Goal: Task Accomplishment & Management: Use online tool/utility

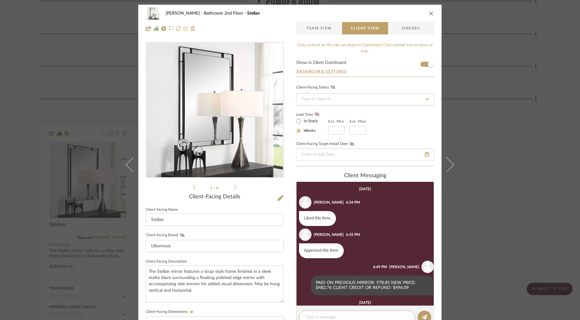
scroll to position [41, 0]
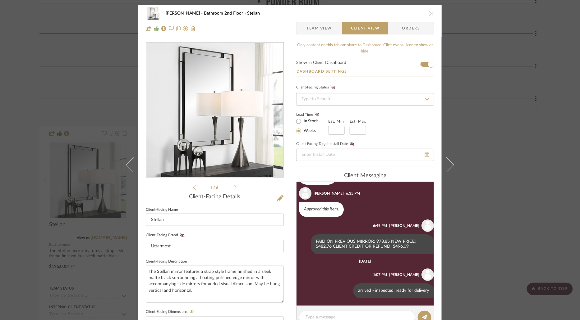
click at [429, 15] on icon "close" at bounding box center [431, 13] width 5 height 5
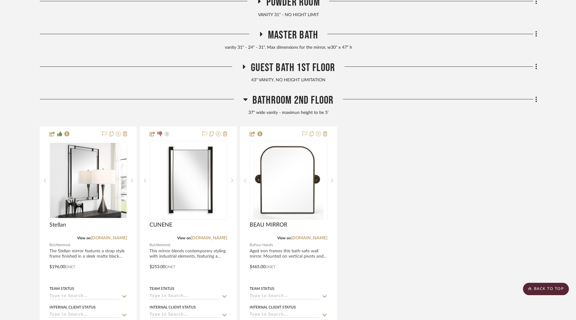
scroll to position [0, 0]
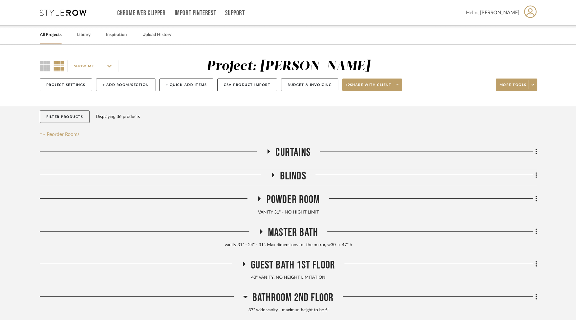
click at [56, 35] on link "All Projects" at bounding box center [51, 35] width 22 height 8
click at [59, 36] on link "All Projects" at bounding box center [51, 35] width 22 height 8
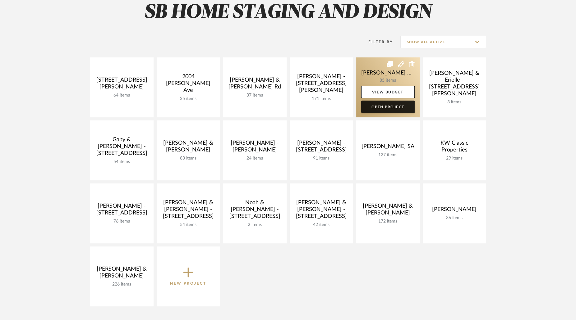
scroll to position [97, 0]
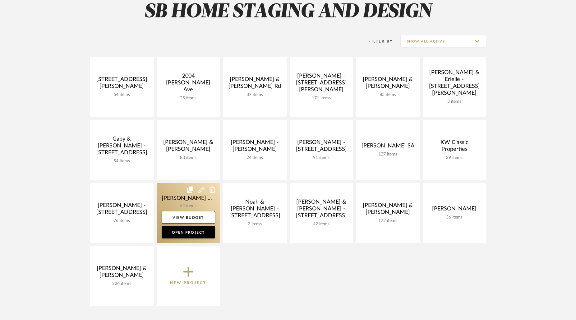
click at [206, 203] on link at bounding box center [188, 213] width 63 height 60
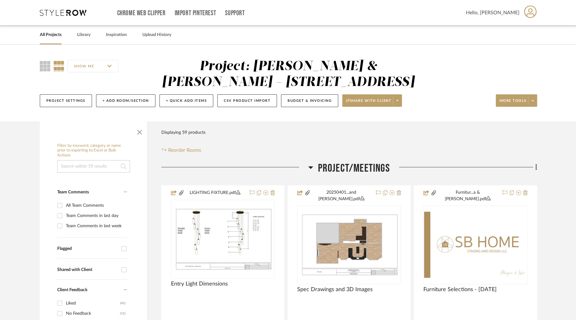
click at [99, 168] on input at bounding box center [93, 166] width 73 height 12
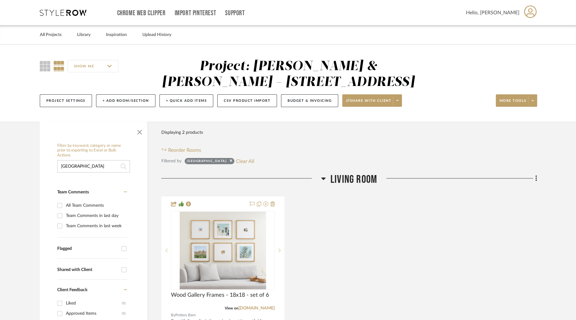
type input "[GEOGRAPHIC_DATA]"
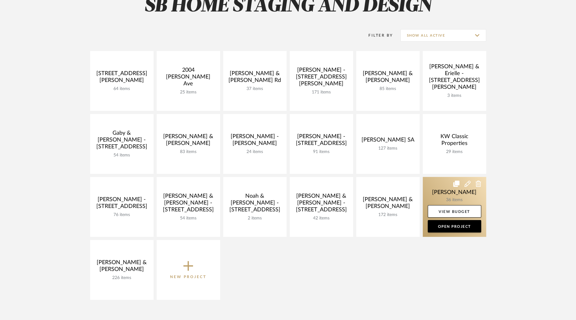
scroll to position [104, 0]
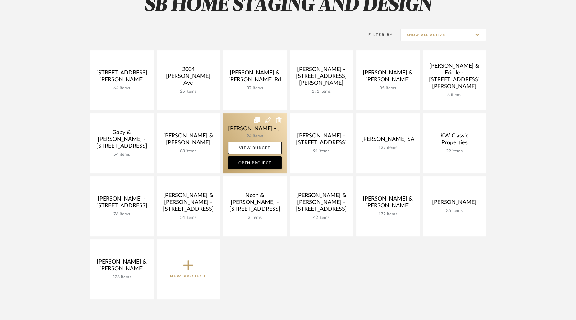
click at [248, 135] on link at bounding box center [254, 143] width 63 height 60
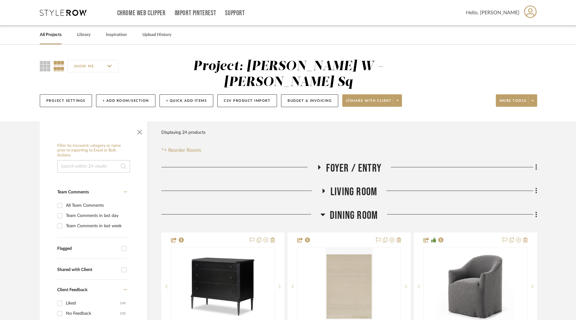
click at [93, 160] on input at bounding box center [93, 166] width 73 height 12
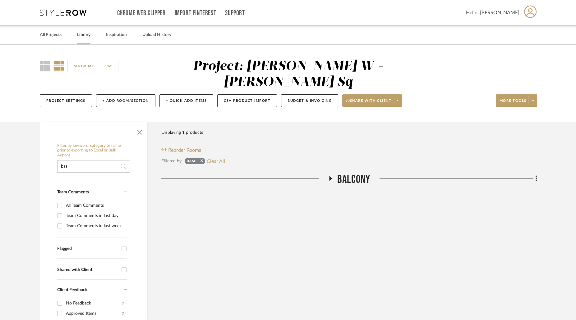
click at [88, 35] on link "Library" at bounding box center [83, 35] width 13 height 8
drag, startPoint x: 94, startPoint y: 149, endPoint x: 15, endPoint y: 149, distance: 78.9
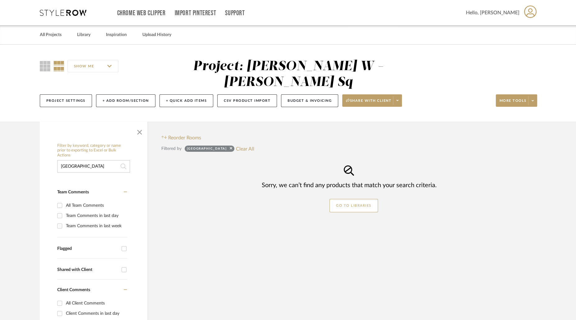
drag, startPoint x: 80, startPoint y: 152, endPoint x: 39, endPoint y: 152, distance: 41.6
click at [39, 152] on div "Filter by keyword, category or name prior to exporting to Excel or Bulk Actions…" at bounding box center [287, 290] width 515 height 337
type input "m"
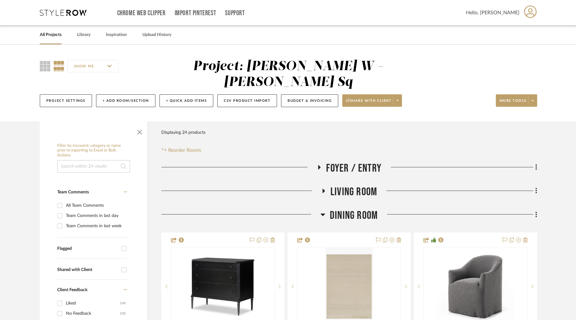
click at [50, 31] on link "All Projects" at bounding box center [51, 35] width 22 height 8
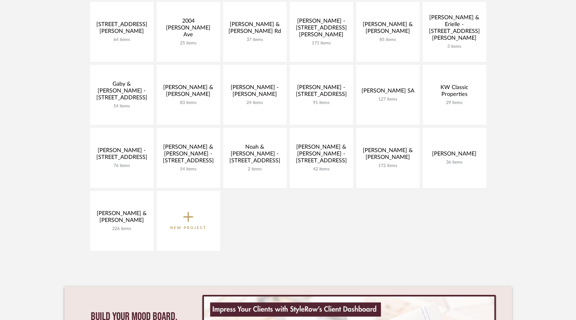
scroll to position [164, 0]
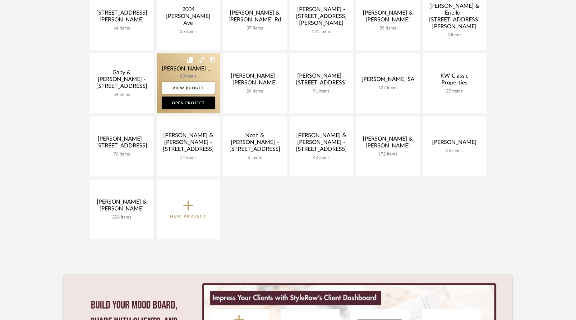
click at [204, 77] on link at bounding box center [188, 83] width 63 height 60
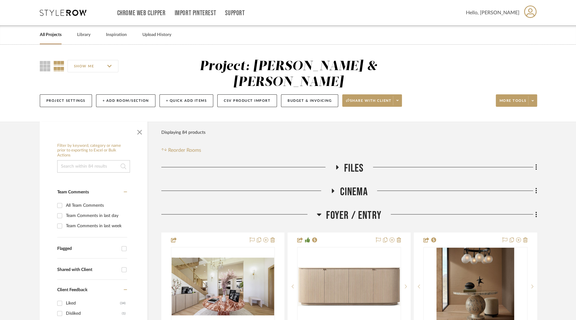
click at [318, 211] on icon at bounding box center [319, 214] width 5 height 7
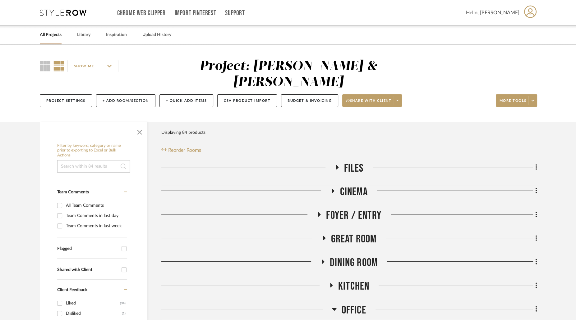
click at [321, 212] on icon at bounding box center [318, 214] width 7 height 5
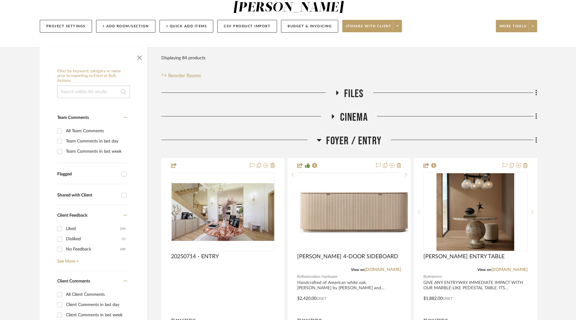
scroll to position [76, 0]
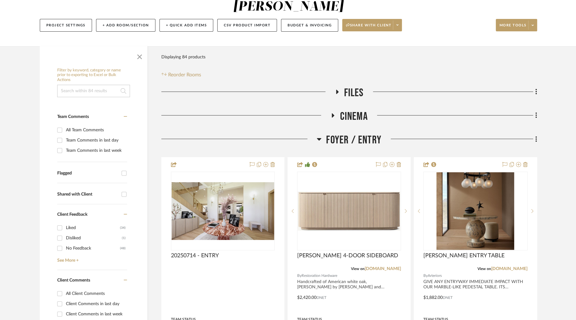
click at [319, 138] on icon at bounding box center [319, 139] width 4 height 2
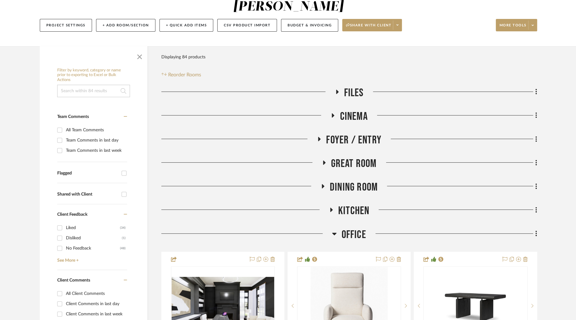
click at [323, 161] on icon at bounding box center [324, 163] width 2 height 4
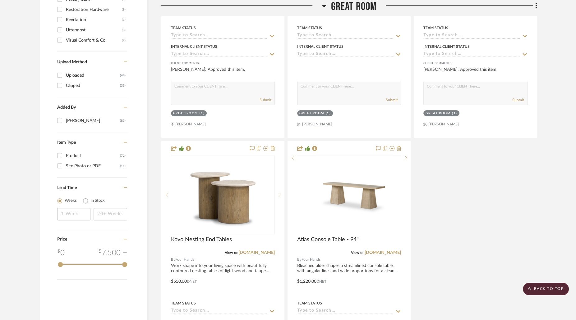
scroll to position [672, 0]
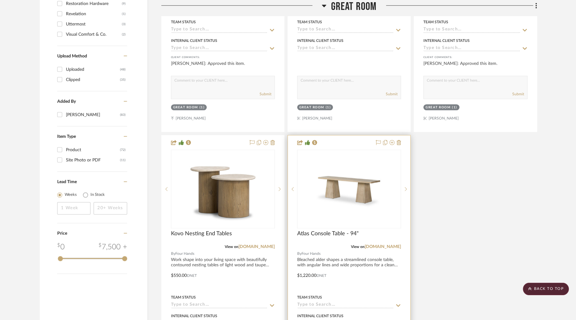
click at [343, 174] on img "0" at bounding box center [349, 189] width 78 height 78
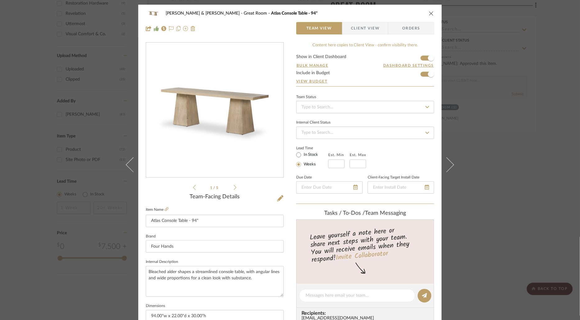
click at [372, 28] on span "Client View" at bounding box center [365, 28] width 29 height 12
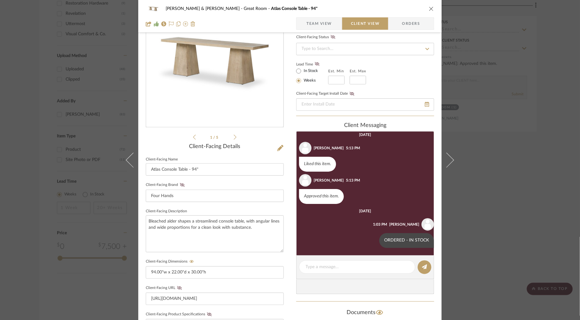
scroll to position [126, 0]
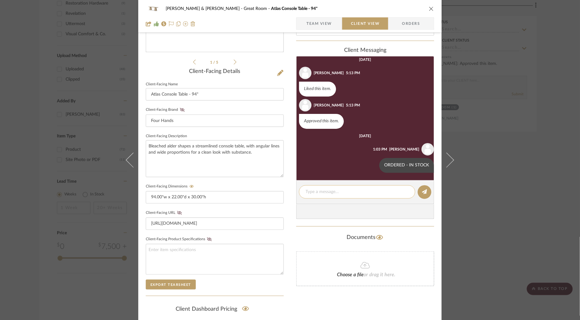
click at [371, 194] on textarea at bounding box center [356, 192] width 103 height 7
type textarea "ARRIVED -"
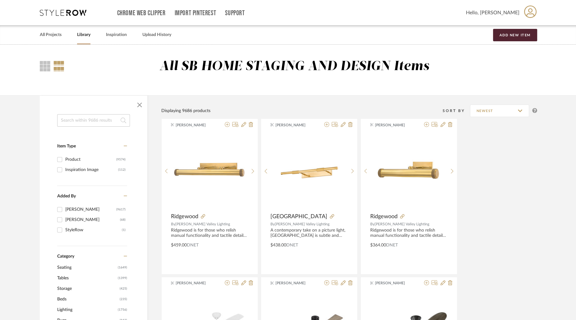
click at [81, 120] on input at bounding box center [93, 120] width 73 height 12
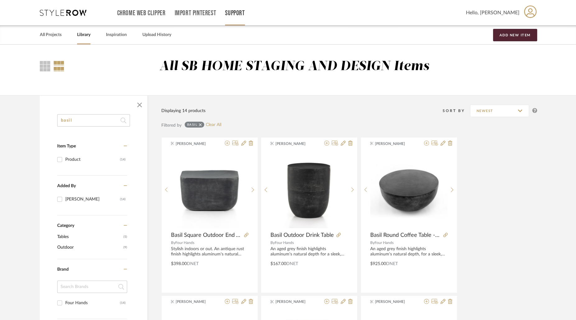
type input "basil"
